Goal: Check status: Check status

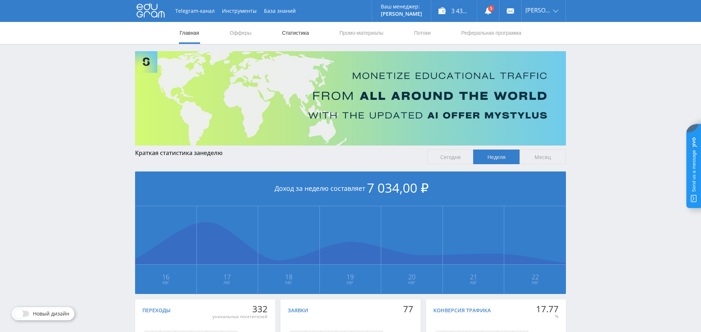
click at [293, 34] on link "Статистика" at bounding box center [295, 33] width 28 height 22
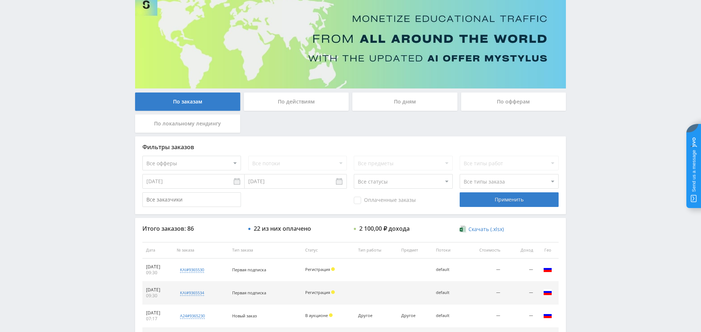
scroll to position [65, 0]
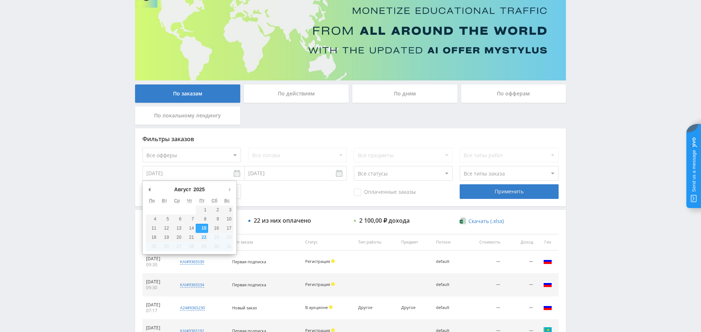
click at [200, 178] on input "[DATE]" at bounding box center [193, 173] width 102 height 15
type input "[DATE]"
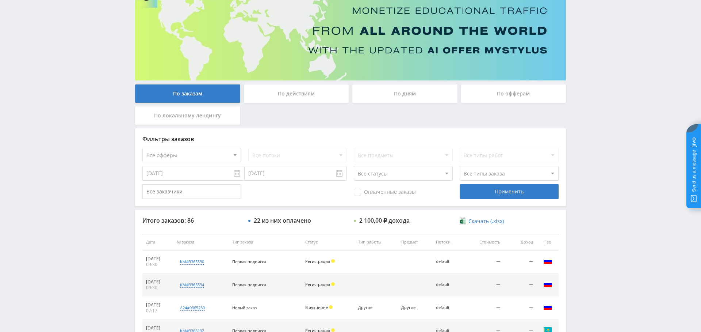
click at [370, 199] on div "Фильтры заказов Все офферы MyStylus MyStylus - Revshare Кампус AI Studybay Авто…" at bounding box center [350, 167] width 431 height 78
click at [371, 196] on div "Оплаченные заказы" at bounding box center [403, 191] width 99 height 15
click at [368, 185] on div "Оплаченные заказы" at bounding box center [403, 191] width 99 height 15
click at [353, 194] on div "Оплаченные заказы Применить" at bounding box center [350, 191] width 416 height 15
click at [363, 193] on span "Оплаченные заказы" at bounding box center [385, 191] width 62 height 7
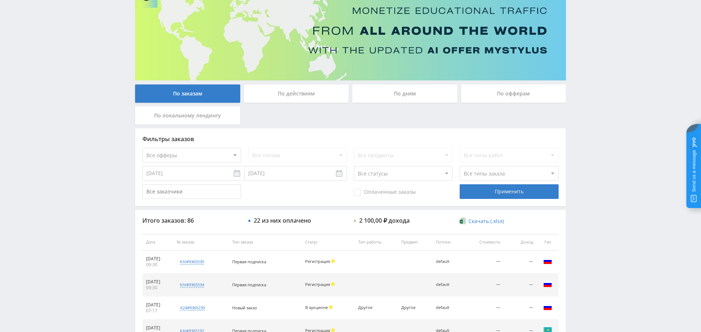
click at [0, 0] on input "Оплаченные заказы" at bounding box center [0, 0] width 0 height 0
click at [196, 152] on select "Все офферы MyStylus MyStylus - Revshare Кампус AI Studybay Автор24 Studybay Bra…" at bounding box center [191, 155] width 99 height 15
select select "1"
click at [492, 192] on div "Применить" at bounding box center [509, 191] width 99 height 15
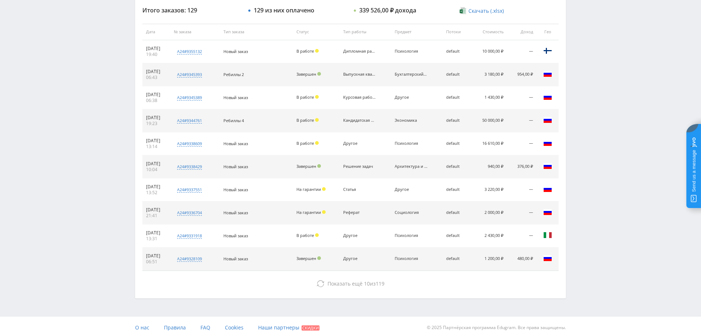
scroll to position [280, 0]
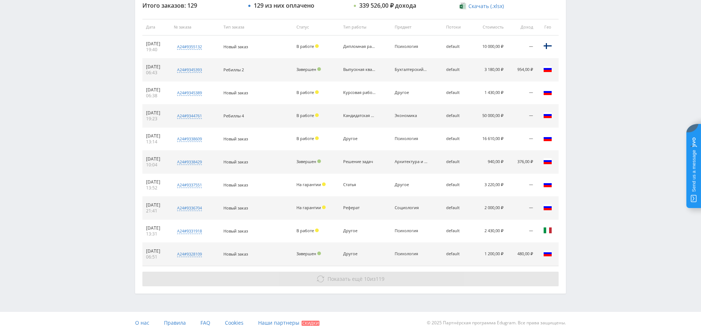
click at [333, 276] on span "Показать ещё" at bounding box center [345, 278] width 35 height 7
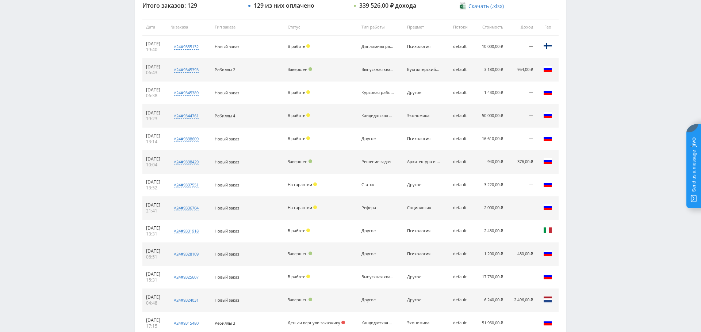
scroll to position [509, 0]
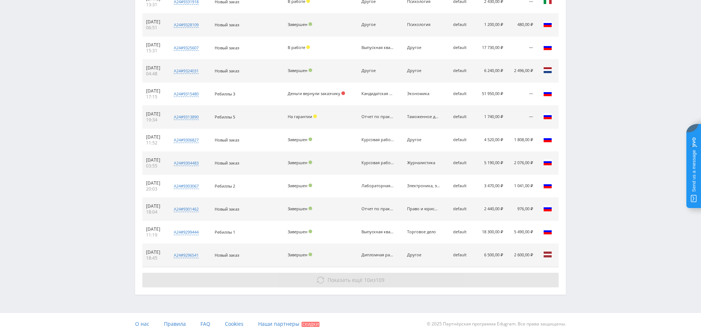
click at [356, 280] on span "Показать ещё" at bounding box center [345, 279] width 35 height 7
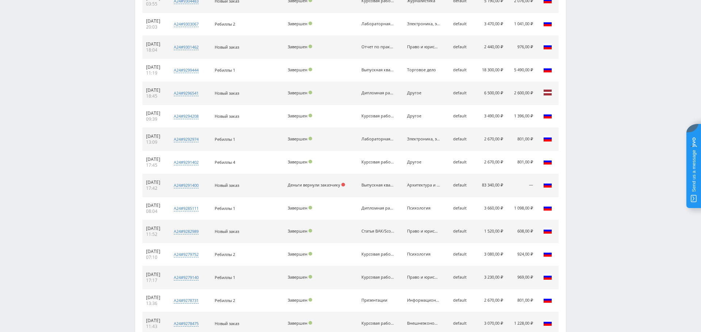
scroll to position [738, 0]
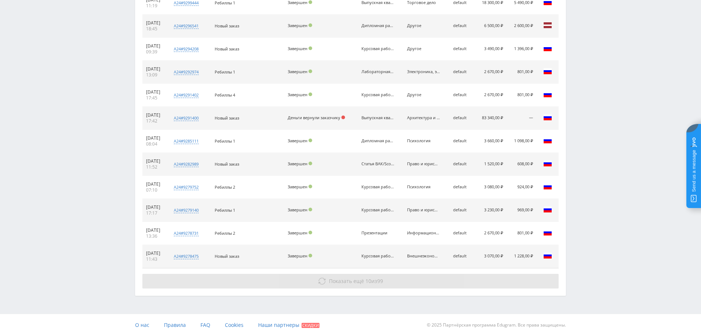
click at [334, 279] on span "Показать ещё" at bounding box center [346, 280] width 35 height 7
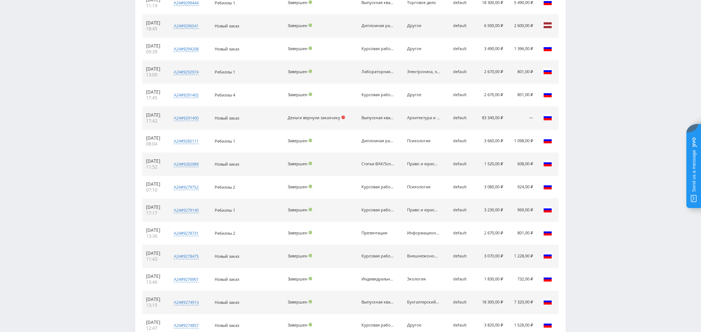
scroll to position [966, 0]
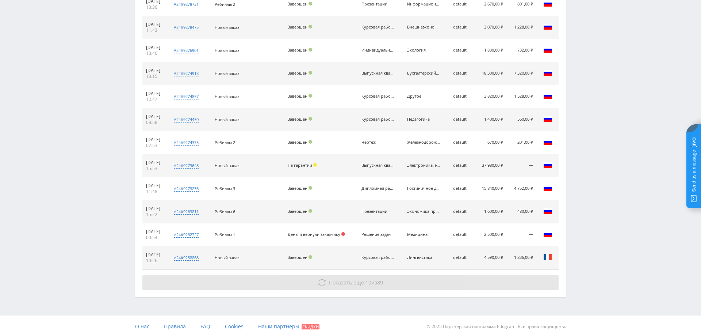
click at [380, 279] on span "89" at bounding box center [380, 282] width 6 height 7
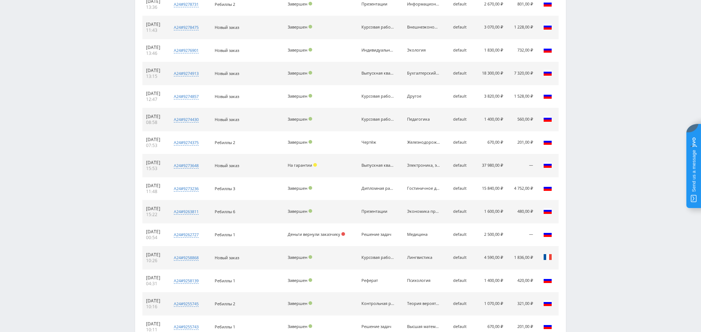
scroll to position [1195, 0]
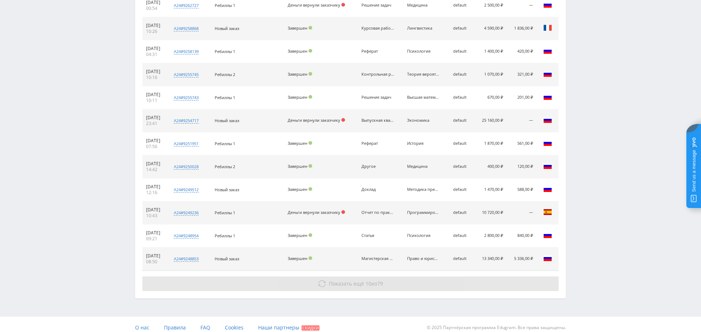
click at [335, 280] on span "Показать ещё" at bounding box center [346, 283] width 35 height 7
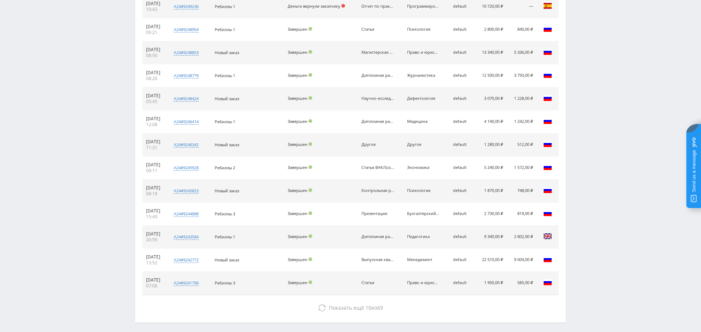
scroll to position [1424, 0]
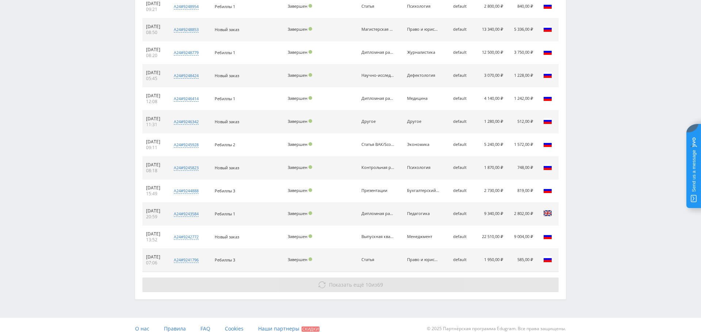
click at [321, 281] on icon at bounding box center [321, 284] width 7 height 7
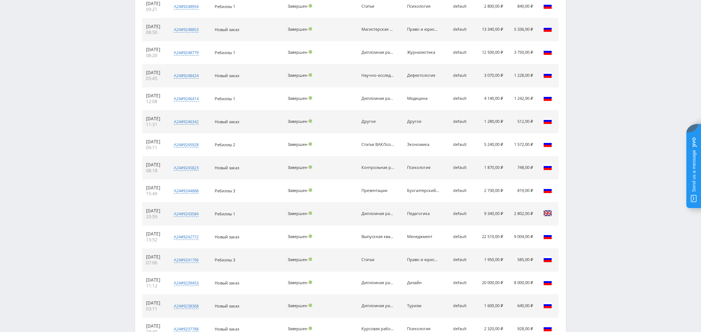
scroll to position [1653, 0]
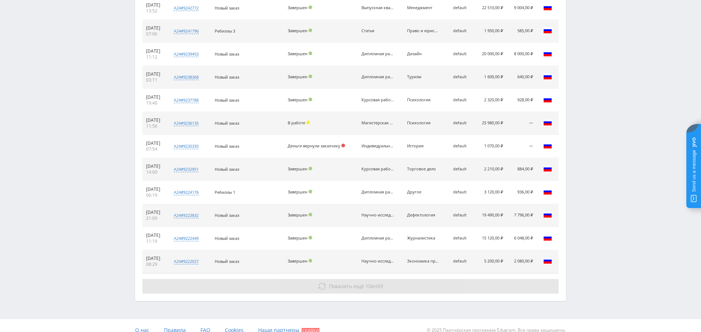
click at [345, 282] on span "Показать ещё" at bounding box center [346, 285] width 35 height 7
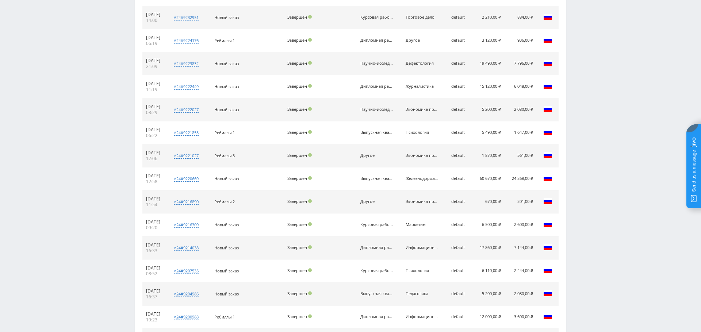
scroll to position [1882, 0]
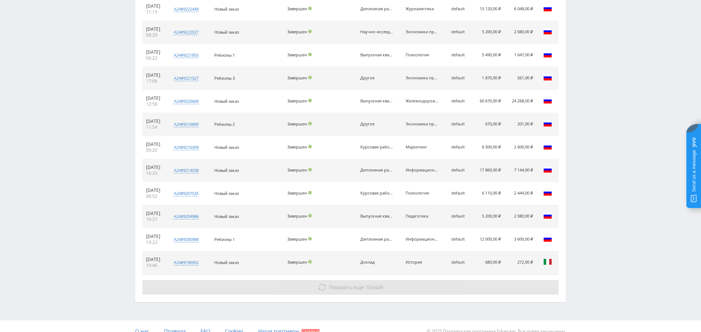
click at [342, 283] on span "Показать ещё" at bounding box center [346, 286] width 35 height 7
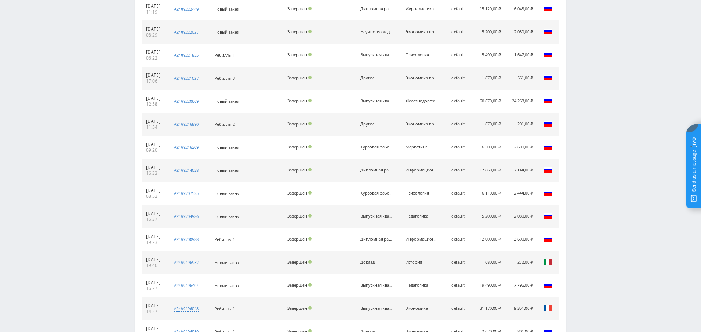
scroll to position [2111, 0]
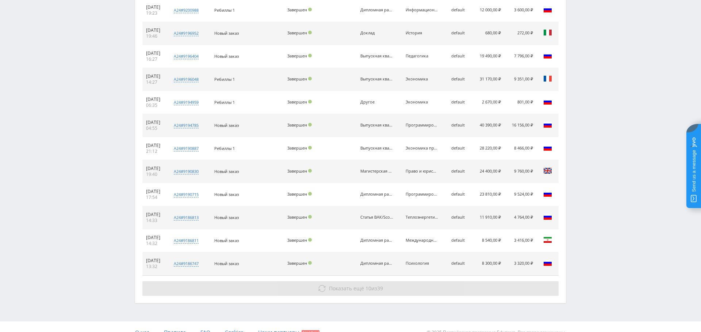
click at [337, 284] on span "Показать ещё" at bounding box center [346, 287] width 35 height 7
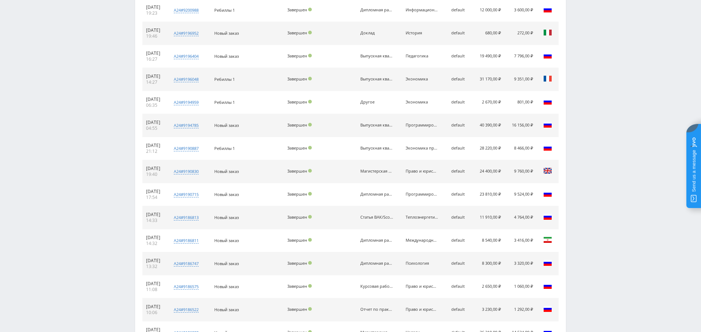
scroll to position [2340, 0]
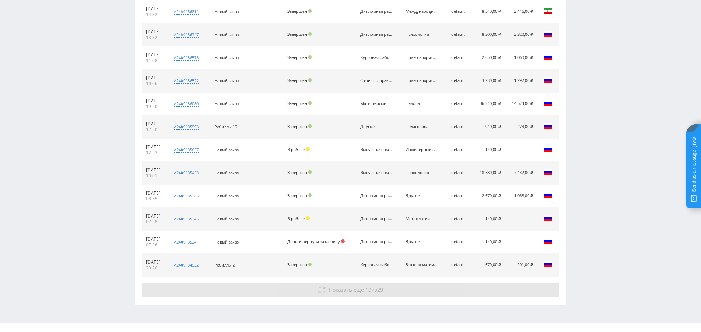
click at [354, 286] on span "Показать ещё" at bounding box center [346, 289] width 35 height 7
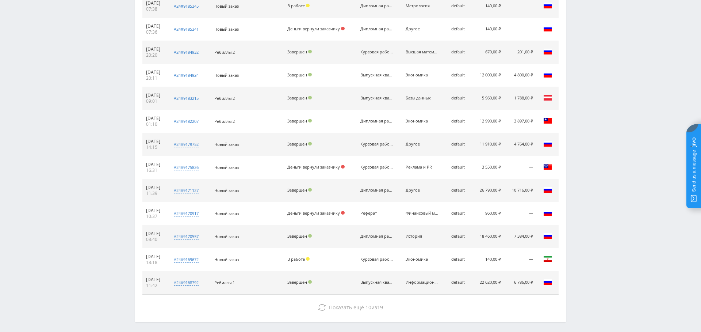
scroll to position [2554, 0]
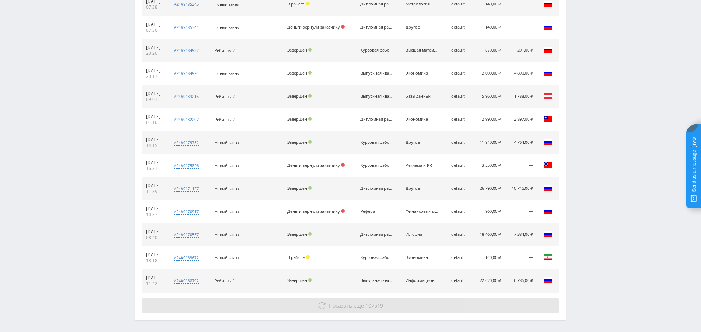
click at [406, 298] on button "Показать ещё 10 из 19" at bounding box center [350, 305] width 416 height 15
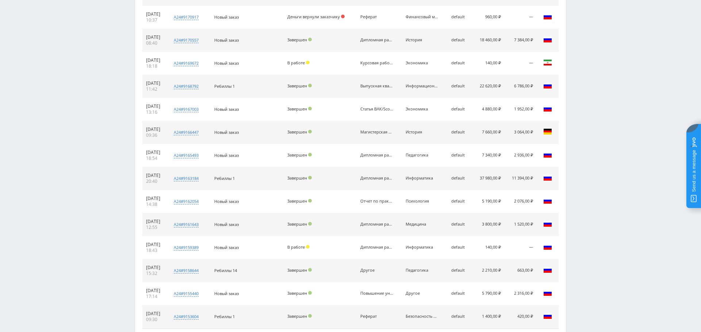
scroll to position [2798, 0]
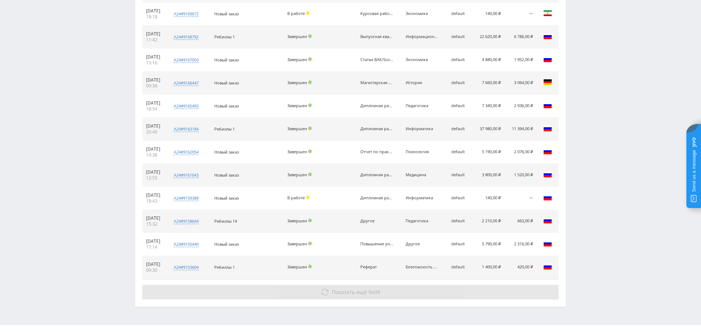
click at [348, 288] on span "Показать ещё" at bounding box center [349, 291] width 35 height 7
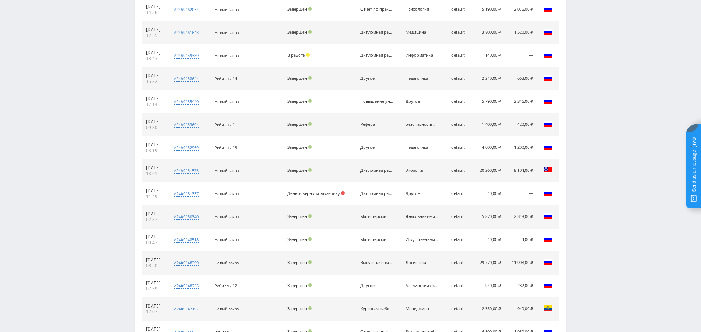
scroll to position [2937, 0]
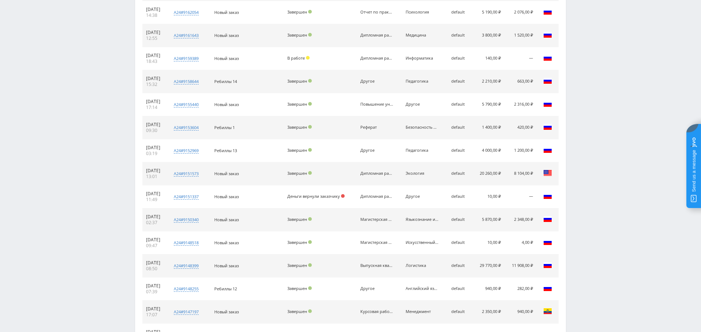
drag, startPoint x: 479, startPoint y: 223, endPoint x: 505, endPoint y: 227, distance: 26.6
click at [505, 231] on tr "[DATE] 09:47 a24#9148518 Автоматизация работы технической поддержки с использов…" at bounding box center [350, 242] width 416 height 23
drag, startPoint x: 484, startPoint y: 184, endPoint x: 505, endPoint y: 180, distance: 21.9
click at [505, 185] on tr "[DATE] 11:49 a24#9151337 Организация фермы фазанов в условиях ЛПХ для обеспечен…" at bounding box center [350, 196] width 416 height 23
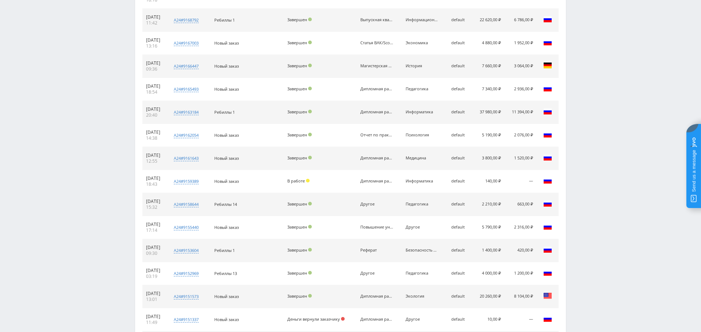
scroll to position [2809, 0]
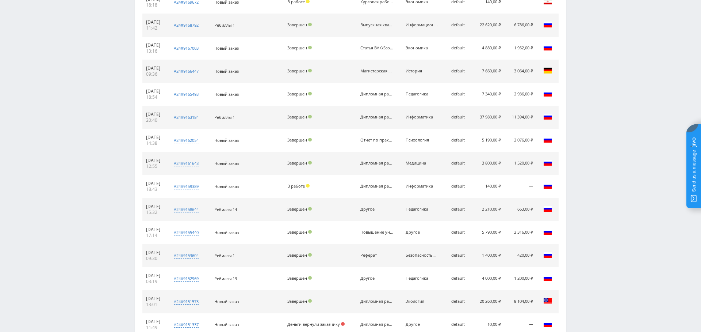
drag, startPoint x: 490, startPoint y: 172, endPoint x: 516, endPoint y: 172, distance: 25.2
click at [516, 175] on tr "[DATE] 18:43 a24#9159389 Обнаружение местоположения двумерного штрихкода на изо…" at bounding box center [350, 186] width 416 height 23
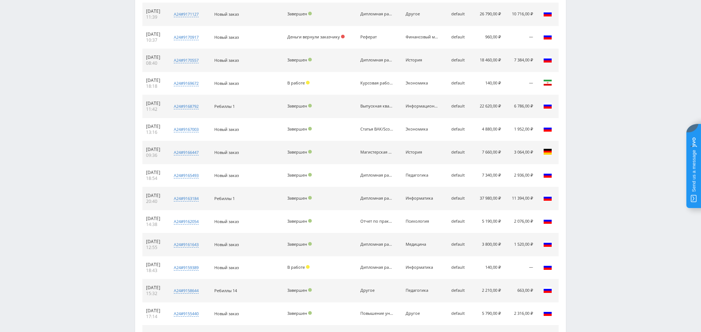
scroll to position [2727, 0]
drag, startPoint x: 476, startPoint y: 64, endPoint x: 510, endPoint y: 75, distance: 36.4
click at [510, 75] on tr "[DATE] 18:18 a24#9169672 Экономические санкции и Россия экспансия нерыночной ко…" at bounding box center [350, 84] width 416 height 23
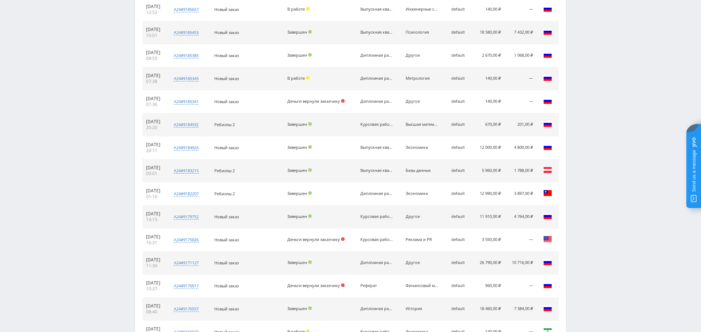
scroll to position [2474, 0]
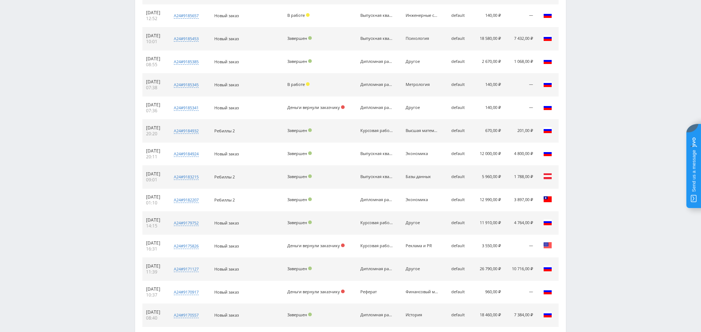
drag, startPoint x: 483, startPoint y: 97, endPoint x: 513, endPoint y: 100, distance: 29.8
click at [513, 100] on tr "[DATE] 07:36 a24#9185341 Сравнительная характеристика методов определения амило…" at bounding box center [350, 107] width 416 height 23
drag, startPoint x: 470, startPoint y: 72, endPoint x: 511, endPoint y: 75, distance: 41.3
click at [511, 75] on tr "[DATE] 07:38 a24#9185345 Методика измерений в многоканальном Фурье-спектрометре…" at bounding box center [350, 84] width 416 height 23
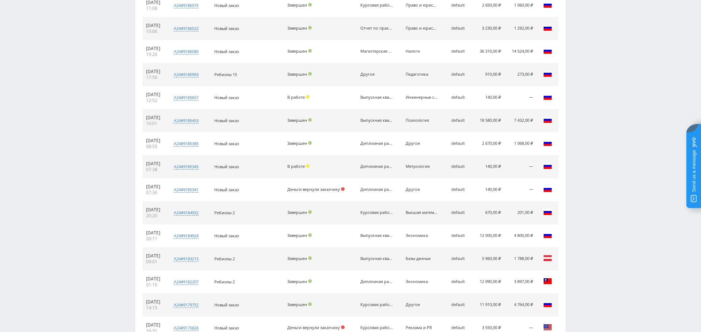
scroll to position [2389, 0]
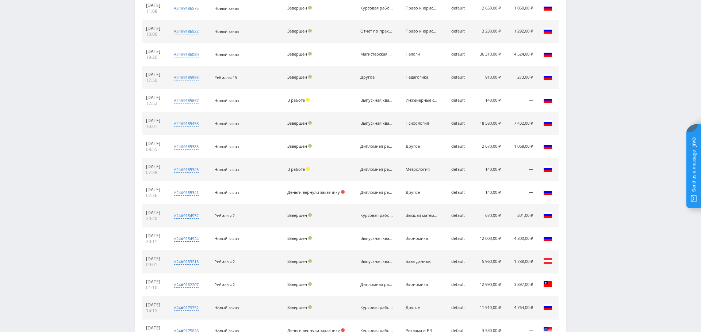
drag, startPoint x: 483, startPoint y: 87, endPoint x: 524, endPoint y: 92, distance: 41.9
click at [524, 92] on tr "[DATE] 12:52 a24#9185657 Дипломная работа Строительство Кол-во ставок 6 Заказчи…" at bounding box center [350, 100] width 416 height 23
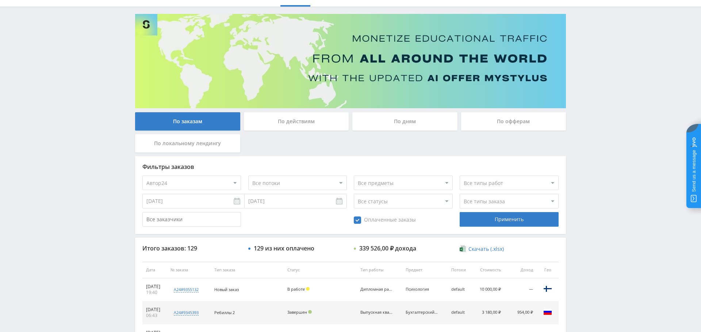
scroll to position [0, 0]
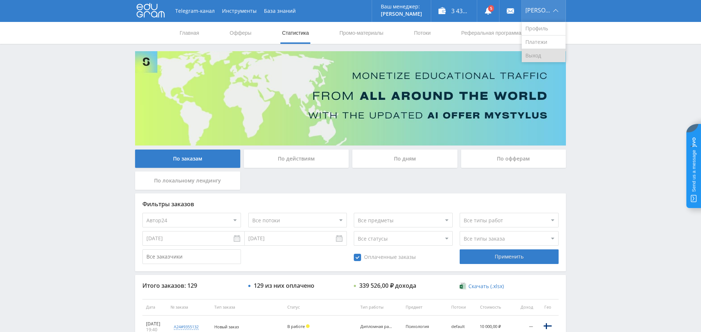
click at [541, 55] on link "Выход" at bounding box center [544, 55] width 44 height 13
